Goal: Browse casually

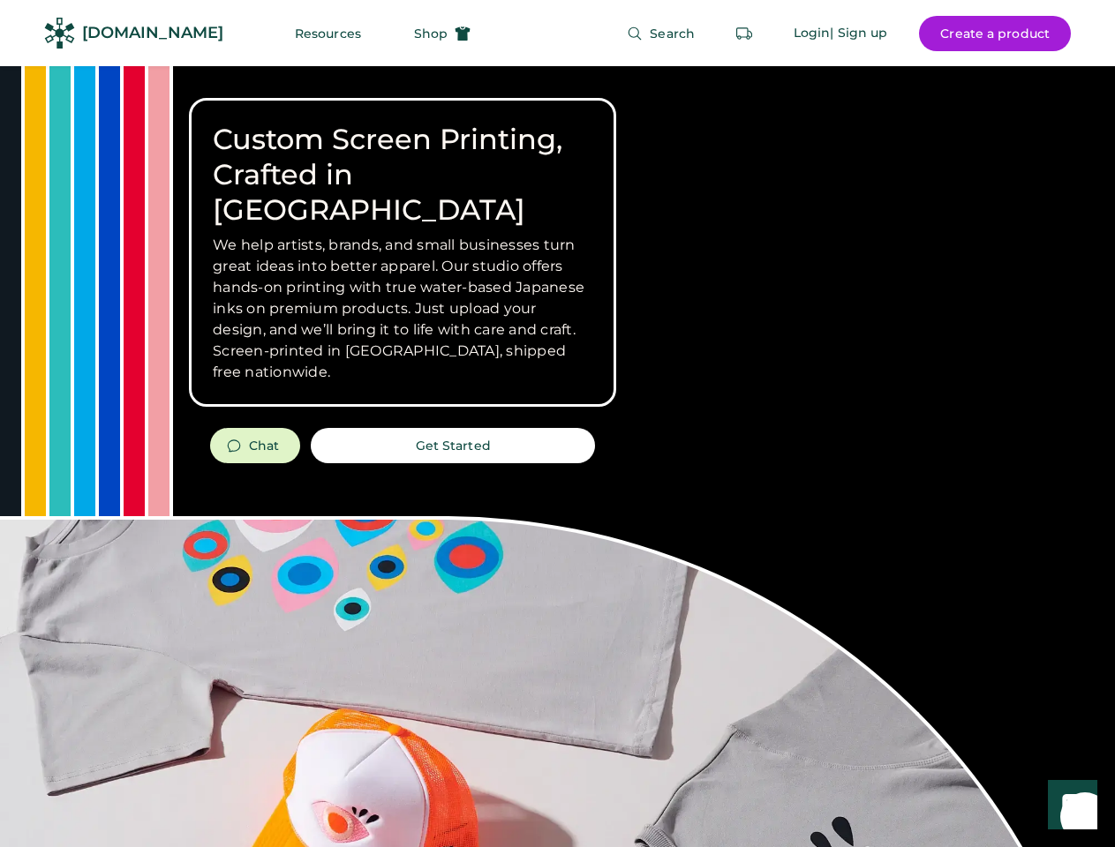
click at [557, 424] on div "Custom Screen Printing, Crafted in [GEOGRAPHIC_DATA] We help artists, brands, a…" at bounding box center [557, 626] width 1115 height 1121
click at [557, 456] on div "Custom Screen Printing, Crafted in [GEOGRAPHIC_DATA] We help artists, brands, a…" at bounding box center [557, 626] width 1115 height 1121
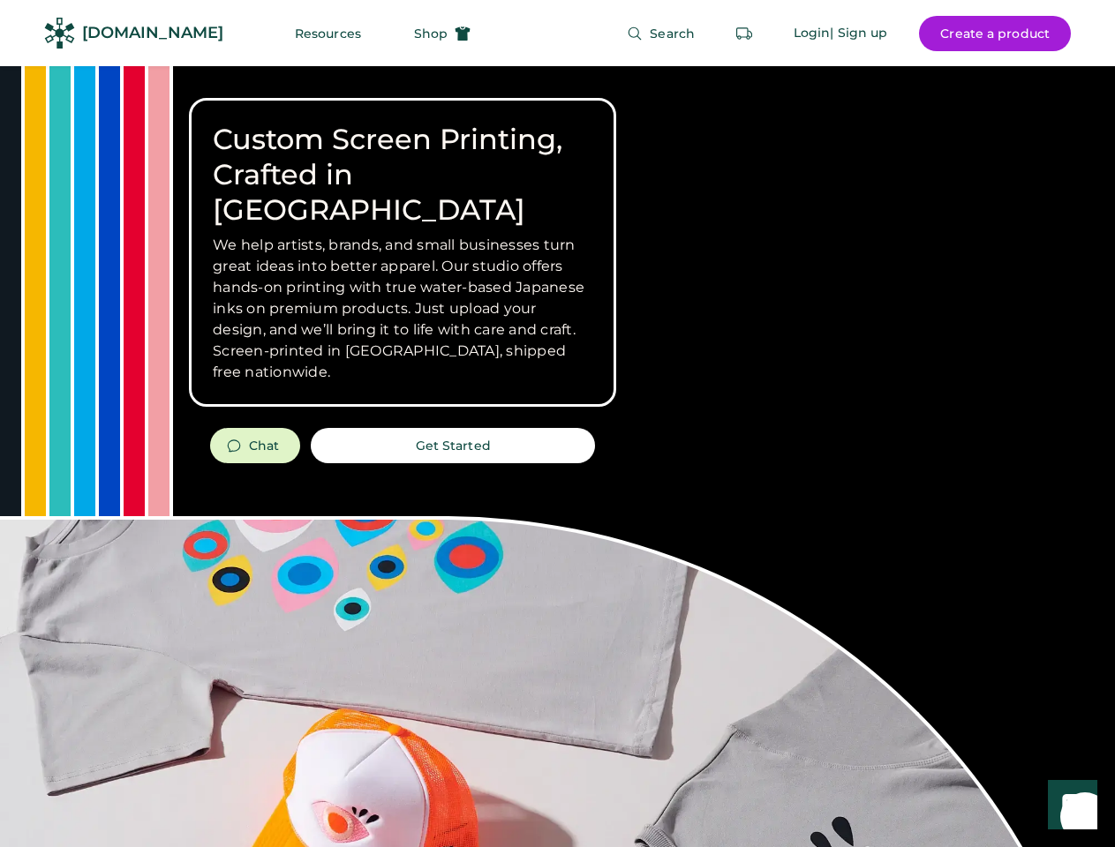
click at [557, 456] on div "Custom Screen Printing, Crafted in [GEOGRAPHIC_DATA] We help artists, brands, a…" at bounding box center [557, 626] width 1115 height 1121
click at [403, 252] on h3 "We help artists, brands, and small businesses turn great ideas into better appa…" at bounding box center [403, 309] width 380 height 148
click at [403, 235] on h3 "We help artists, brands, and small businesses turn great ideas into better appa…" at bounding box center [403, 309] width 380 height 148
click at [403, 157] on h1 "Custom Screen Printing, Crafted in [GEOGRAPHIC_DATA]" at bounding box center [403, 175] width 380 height 106
